Goal: Task Accomplishment & Management: Manage account settings

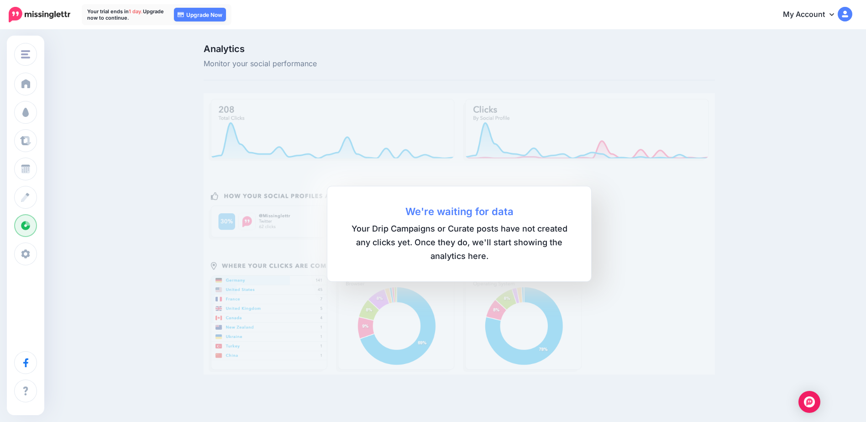
click at [410, 241] on span "Your Drip Campaigns or Curate posts have not created any clicks yet. Once they …" at bounding box center [459, 242] width 227 height 41
click at [415, 204] on div "We're waiting for data Your Drip Campaigns or Curate posts have not created any…" at bounding box center [459, 234] width 265 height 96
click at [441, 216] on b "We're waiting for data" at bounding box center [459, 212] width 227 height 14
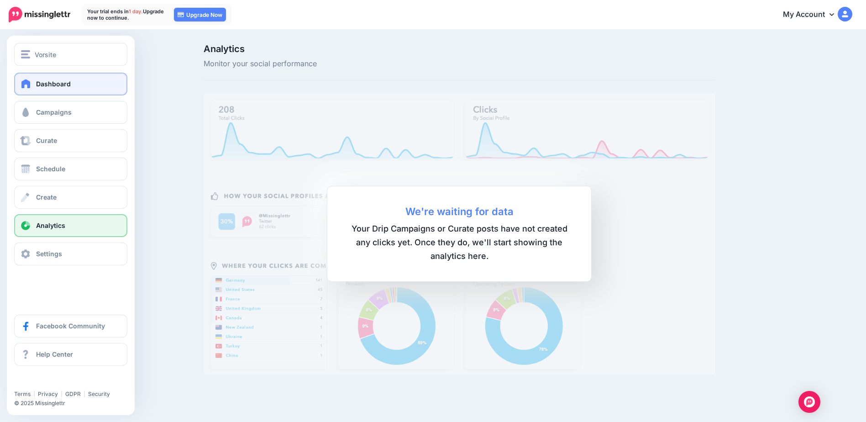
click at [34, 80] on link "Dashboard" at bounding box center [70, 84] width 113 height 23
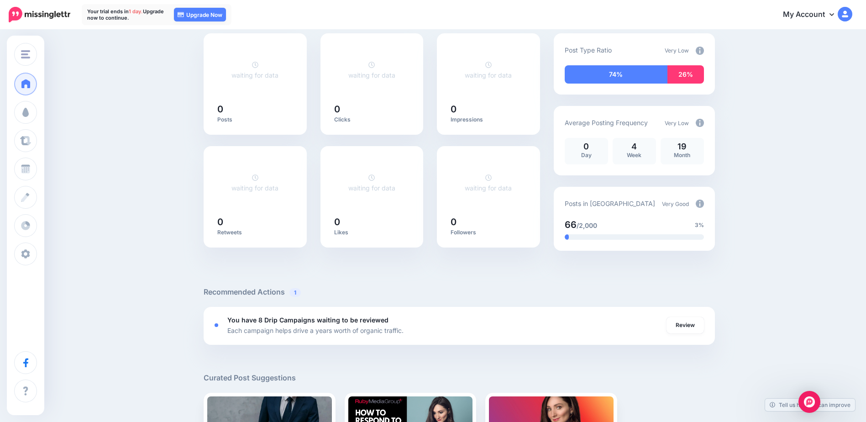
scroll to position [91, 0]
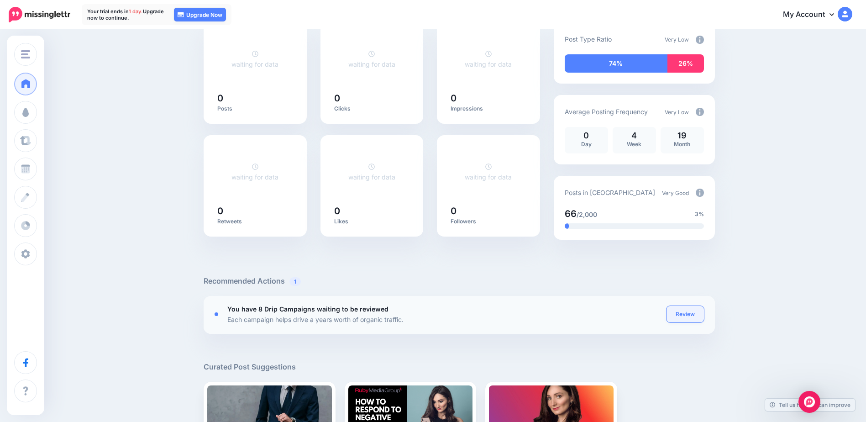
click at [675, 314] on link "Review" at bounding box center [685, 314] width 37 height 16
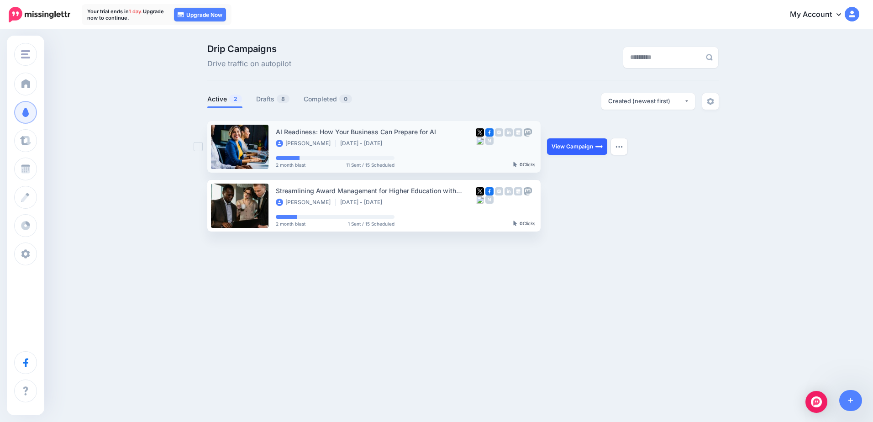
click at [597, 149] on img at bounding box center [599, 146] width 7 height 7
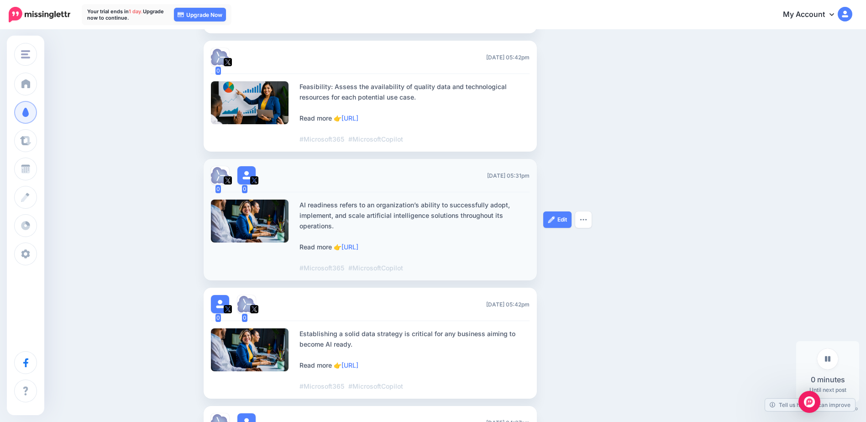
scroll to position [365, 0]
click at [826, 359] on icon at bounding box center [827, 358] width 5 height 5
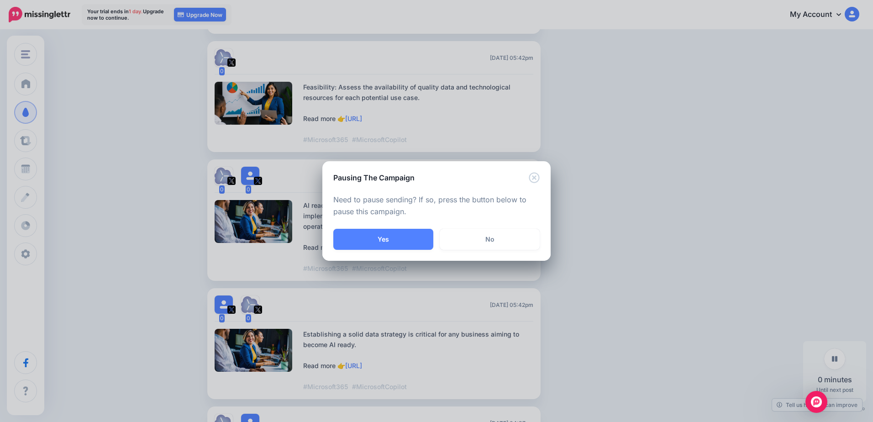
click at [494, 236] on link "No" at bounding box center [490, 239] width 100 height 21
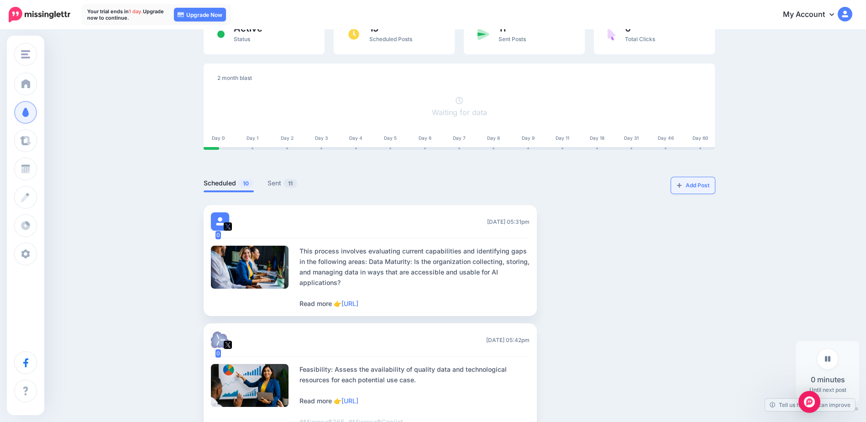
scroll to position [0, 0]
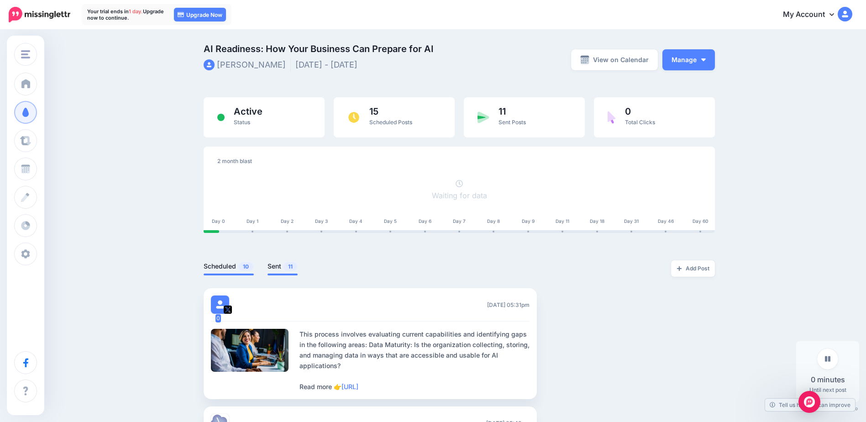
click at [275, 268] on link "Sent 11" at bounding box center [283, 266] width 30 height 11
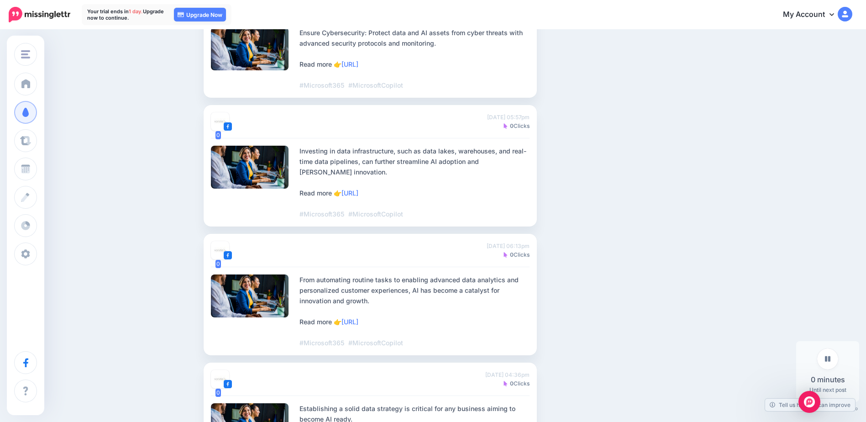
scroll to position [508, 0]
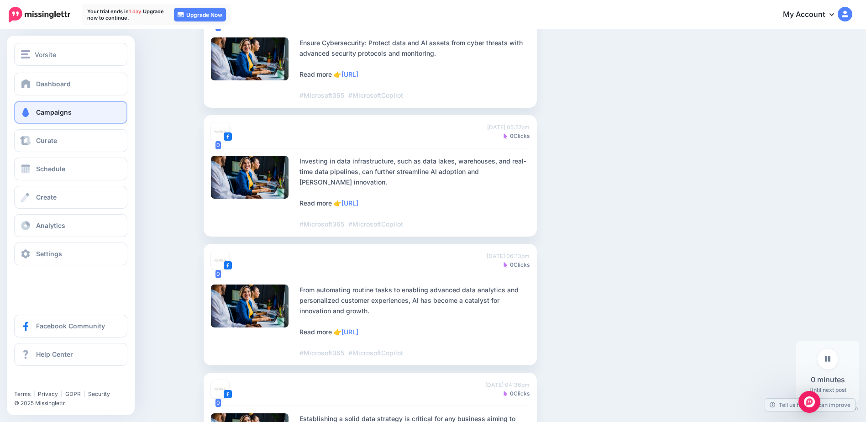
click at [49, 117] on link "Campaigns" at bounding box center [70, 112] width 113 height 23
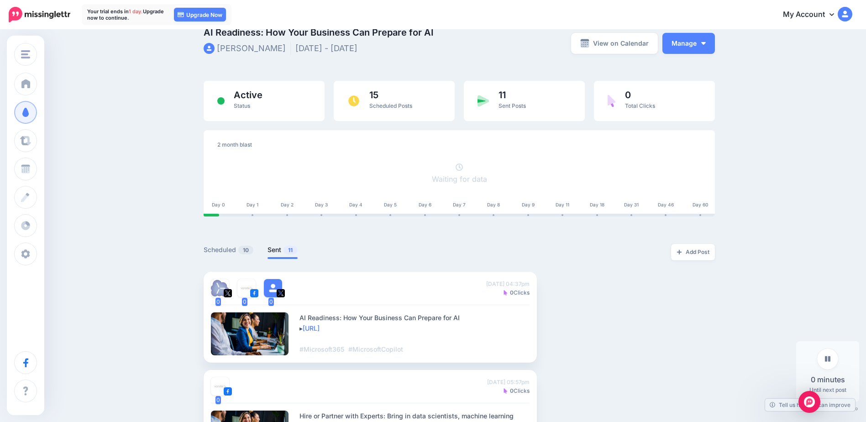
scroll to position [0, 0]
